Goal: Browse casually: Explore the website without a specific task or goal

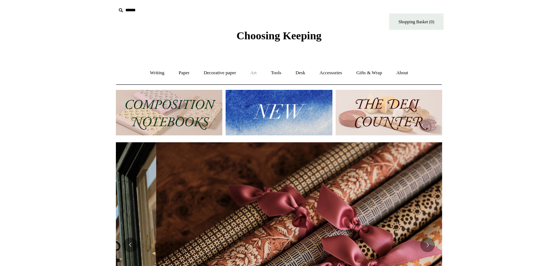
scroll to position [0, 653]
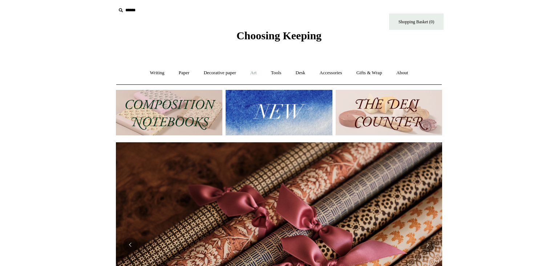
click at [255, 72] on link "Art +" at bounding box center [253, 72] width 19 height 19
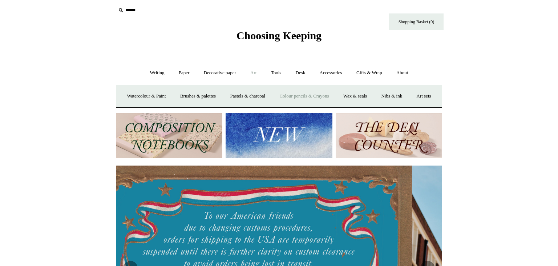
scroll to position [0, 0]
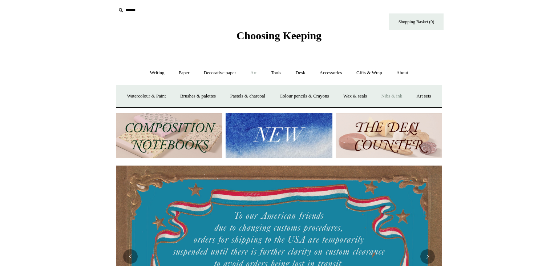
click at [409, 95] on link "Nibs & ink" at bounding box center [392, 96] width 34 height 19
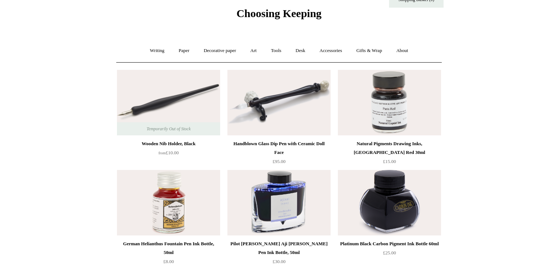
scroll to position [24, 0]
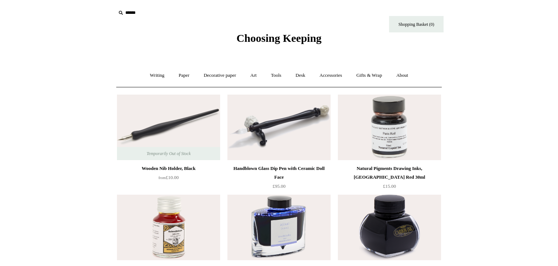
click at [382, 165] on div "Natural Pigments Drawing Inks, Paris Red 30ml" at bounding box center [390, 172] width 100 height 17
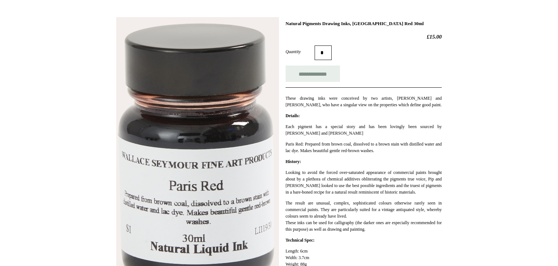
scroll to position [92, 0]
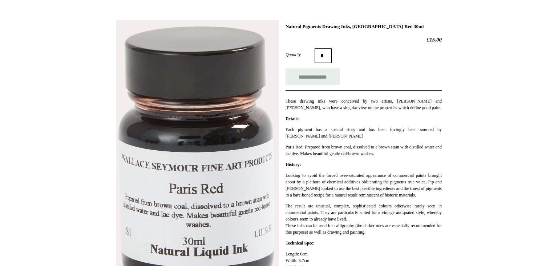
click at [481, 163] on html "Menu Choosing Keeping * Shipping Information Shopping Basket (0) * ⤺ + +" at bounding box center [279, 230] width 558 height 645
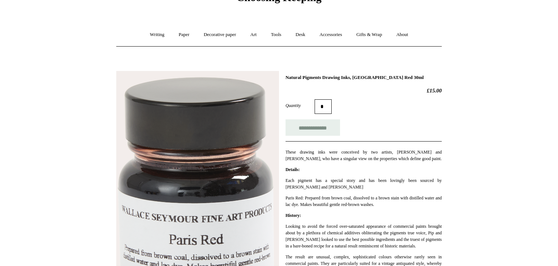
scroll to position [0, 0]
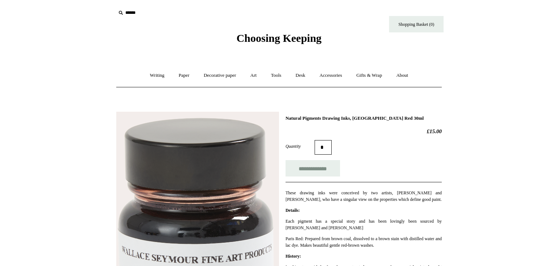
click at [216, 74] on link "Decorative paper +" at bounding box center [219, 75] width 45 height 19
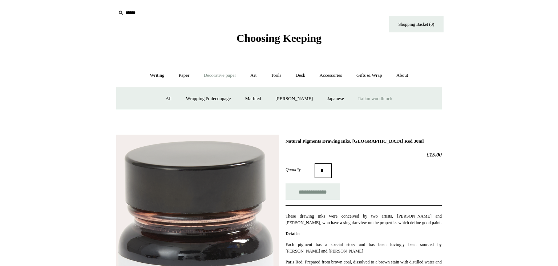
click at [377, 98] on link "Italian woodblock" at bounding box center [375, 98] width 47 height 19
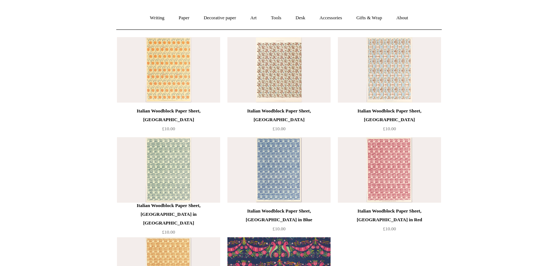
scroll to position [74, 0]
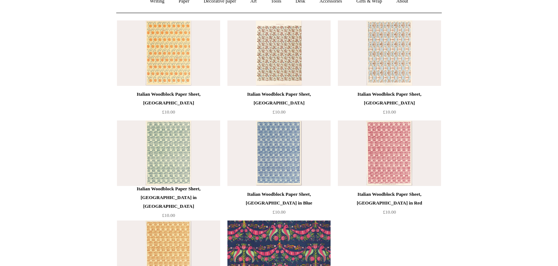
click at [268, 64] on img at bounding box center [279, 52] width 103 height 65
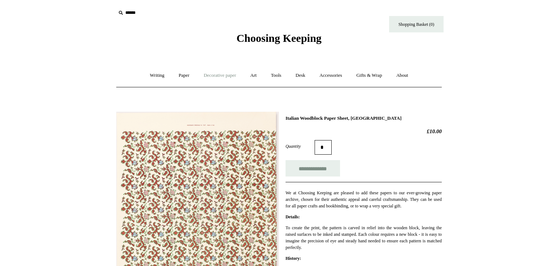
click at [230, 72] on link "Decorative paper +" at bounding box center [219, 75] width 45 height 19
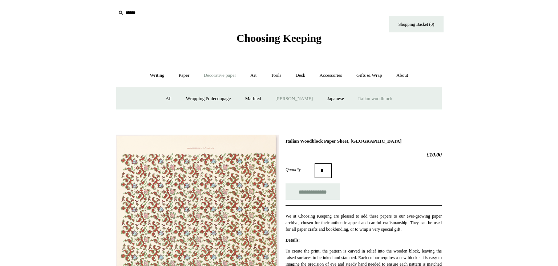
click at [286, 96] on link "[PERSON_NAME]" at bounding box center [294, 98] width 51 height 19
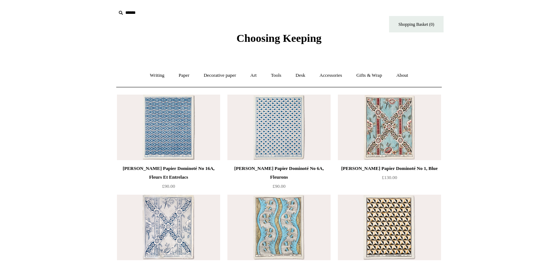
click at [270, 136] on img at bounding box center [279, 126] width 103 height 65
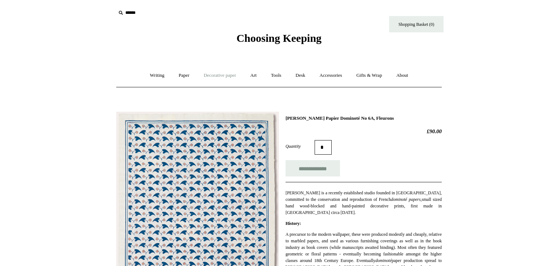
click at [226, 74] on link "Decorative paper +" at bounding box center [219, 75] width 45 height 19
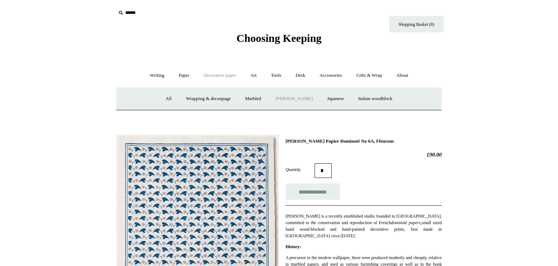
click at [293, 95] on link "[PERSON_NAME]" at bounding box center [294, 98] width 51 height 19
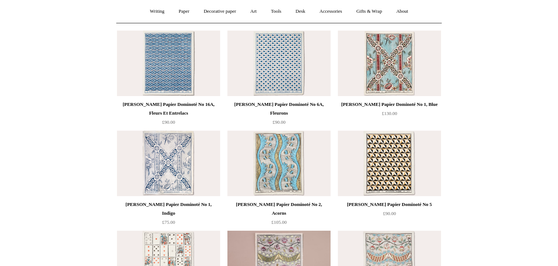
scroll to position [65, 0]
click at [277, 164] on img at bounding box center [279, 162] width 103 height 65
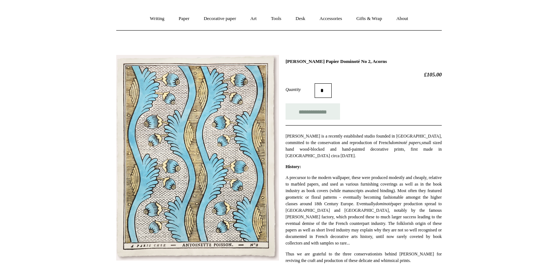
scroll to position [59, 0]
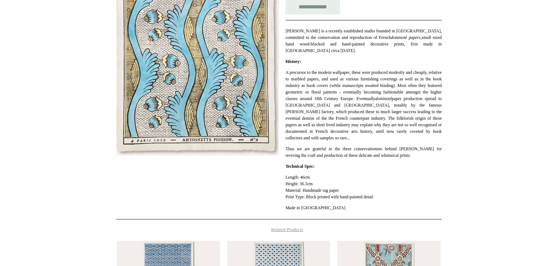
click at [481, 187] on html "Menu Choosing Keeping * Shipping Information Shopping Basket (0) * ⤺ + +" at bounding box center [279, 144] width 558 height 612
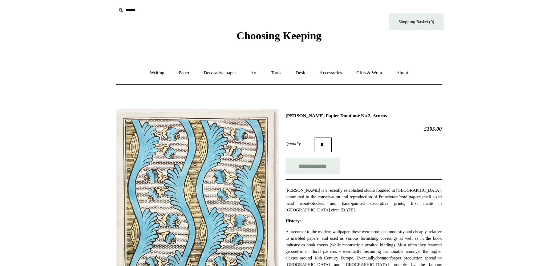
scroll to position [0, 0]
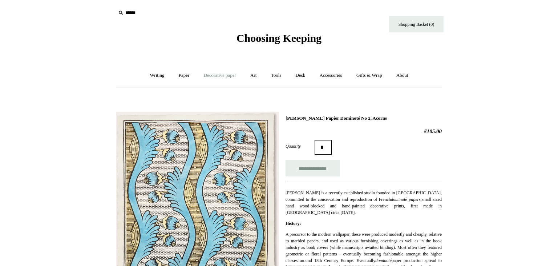
click at [226, 73] on link "Decorative paper +" at bounding box center [219, 75] width 45 height 19
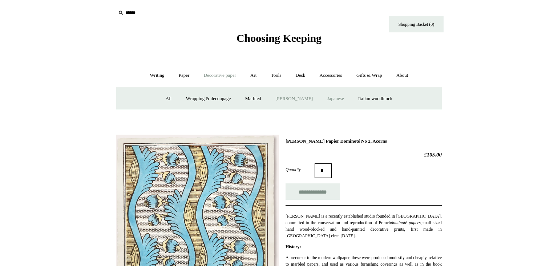
click at [345, 97] on link "Japanese" at bounding box center [336, 98] width 30 height 19
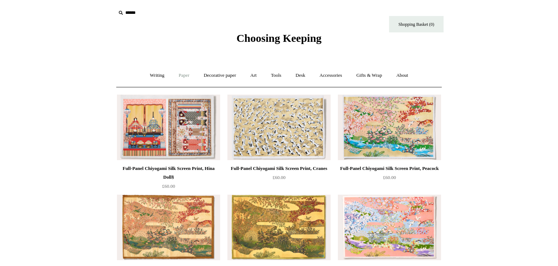
click at [182, 73] on link "Paper +" at bounding box center [184, 75] width 24 height 19
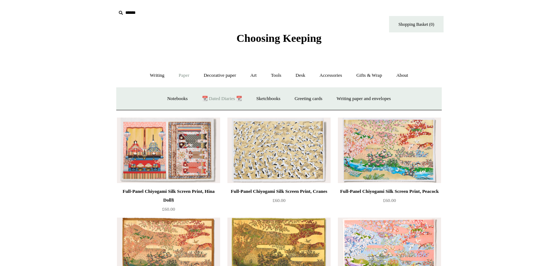
click at [220, 97] on link "📆 Dated Diaries 📆" at bounding box center [222, 98] width 53 height 19
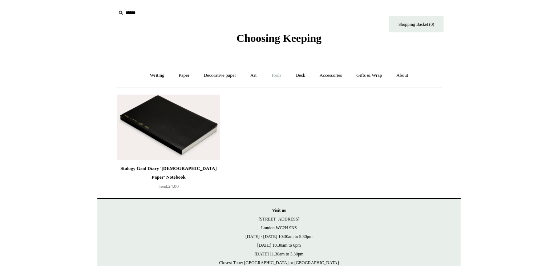
click at [281, 74] on link "Tools +" at bounding box center [277, 75] width 24 height 19
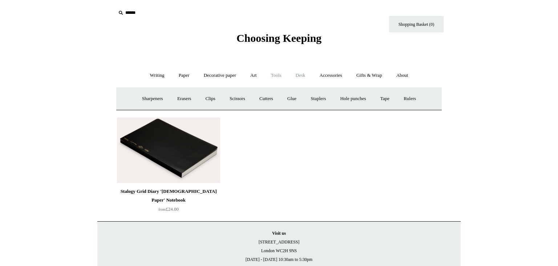
click at [303, 74] on link "Desk +" at bounding box center [300, 75] width 23 height 19
click at [325, 73] on link "Accessories +" at bounding box center [331, 75] width 36 height 19
click at [375, 75] on link "Gifts & Wrap +" at bounding box center [369, 75] width 39 height 19
